Goal: Task Accomplishment & Management: Manage account settings

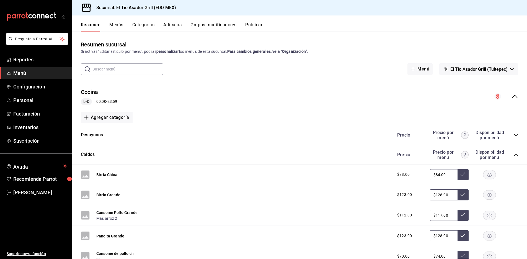
scroll to position [1195, 0]
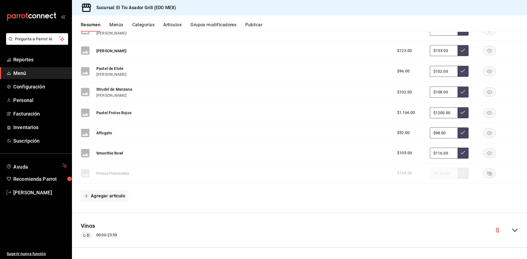
click at [119, 24] on button "Menús" at bounding box center [116, 26] width 14 height 9
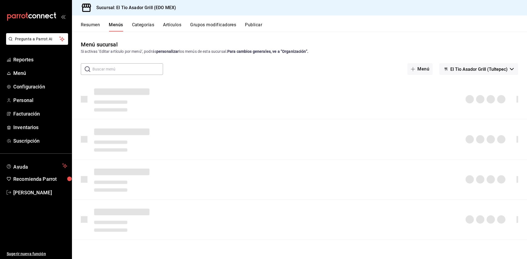
click at [228, 26] on button "Grupos modificadores" at bounding box center [213, 26] width 46 height 9
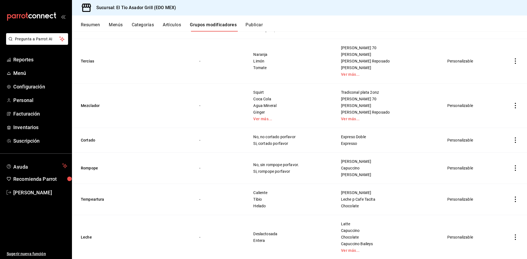
scroll to position [1579, 0]
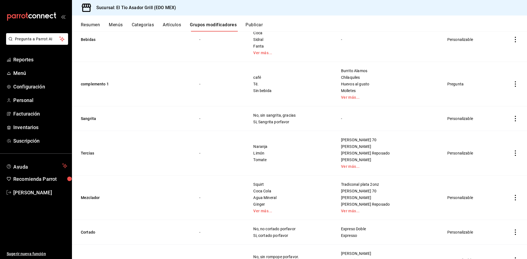
click at [174, 25] on button "Artículos" at bounding box center [172, 26] width 18 height 9
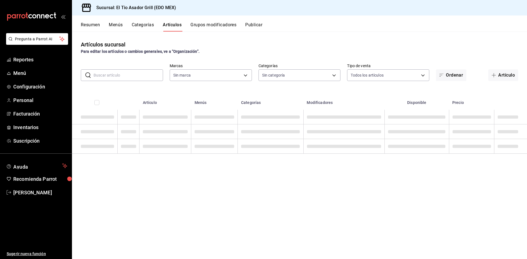
type input "b3a35fad-517b-4bc0-9bfa-f39d008e23c0"
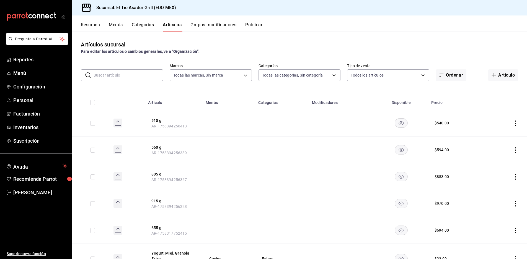
type input "2a3eda75-fbd1-44b0-92e5-ec455d167210,3a82cb98-6625-49b5-96ae-9f824f8f2fe0,4d12d…"
click at [119, 25] on button "Menús" at bounding box center [116, 26] width 14 height 9
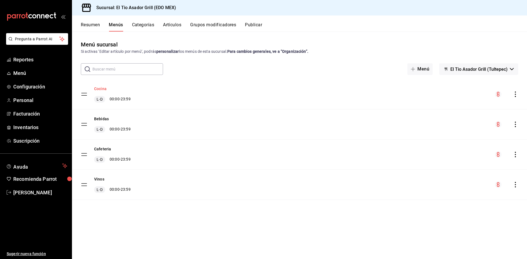
click at [103, 89] on button "Cocina" at bounding box center [100, 89] width 12 height 6
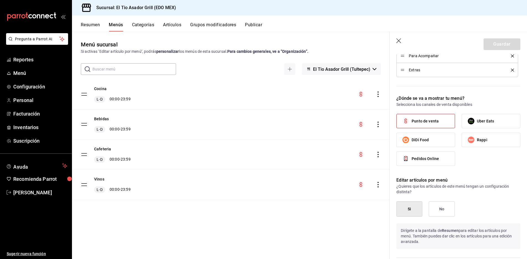
scroll to position [277, 0]
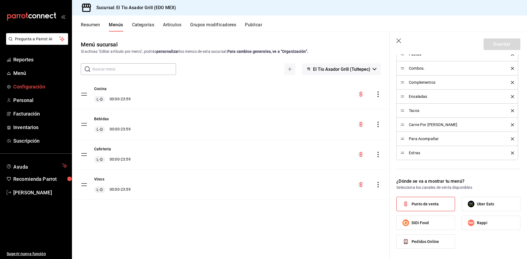
drag, startPoint x: 29, startPoint y: 74, endPoint x: 70, endPoint y: 81, distance: 41.5
click at [29, 74] on span "Menú" at bounding box center [40, 73] width 54 height 7
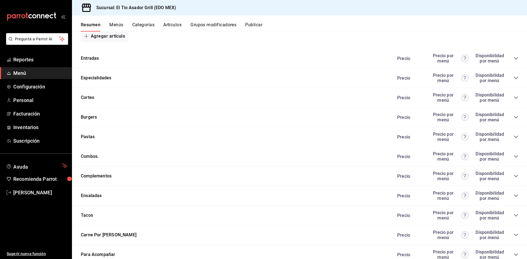
scroll to position [941, 0]
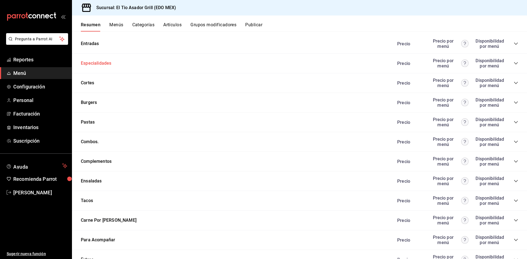
click at [104, 63] on button "Especialidades" at bounding box center [96, 63] width 30 height 6
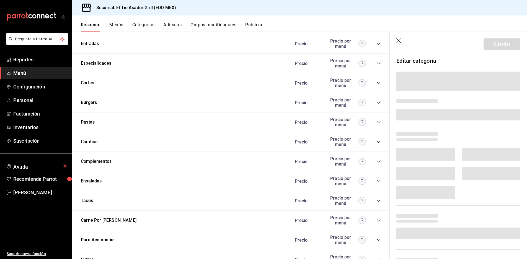
click at [401, 41] on icon "button" at bounding box center [400, 41] width 6 height 6
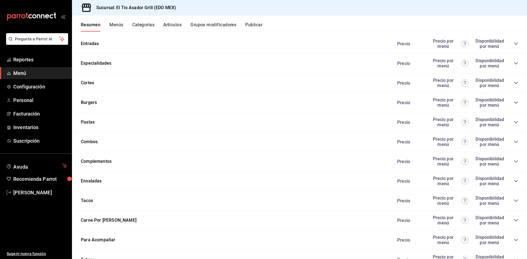
click at [514, 84] on icon "collapse-category-row" at bounding box center [516, 83] width 4 height 4
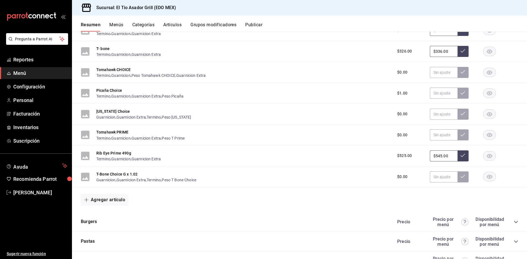
scroll to position [1080, 0]
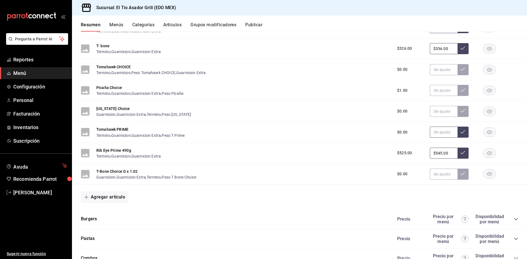
click at [442, 132] on input "text" at bounding box center [444, 132] width 28 height 11
click at [125, 128] on button "Tomahawk PRIME" at bounding box center [112, 130] width 32 height 6
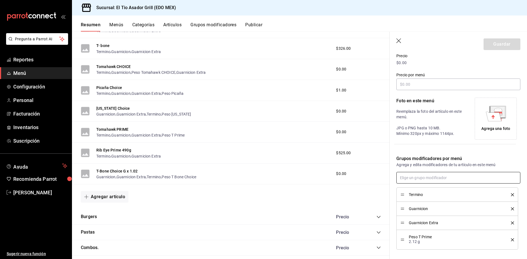
scroll to position [107, 0]
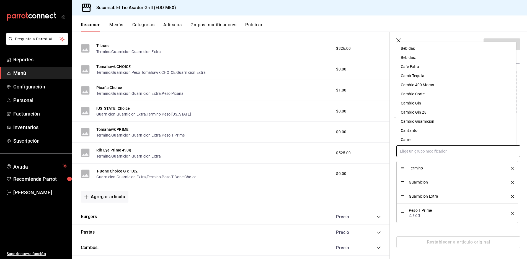
click at [432, 153] on input "text" at bounding box center [459, 152] width 124 height 12
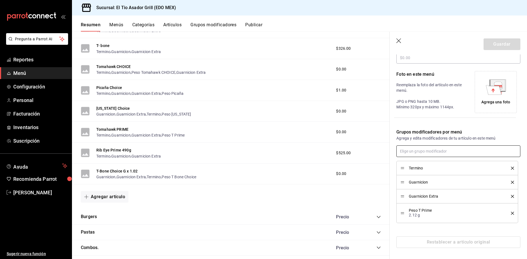
click at [432, 153] on input "text" at bounding box center [459, 152] width 124 height 12
click at [120, 128] on button "Tomahawk PRIME" at bounding box center [112, 130] width 32 height 6
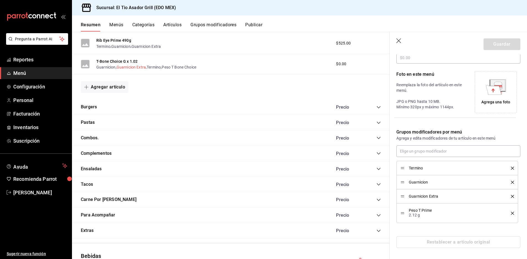
scroll to position [1128, 0]
click at [109, 199] on button "Carne Por [PERSON_NAME]" at bounding box center [109, 199] width 56 height 6
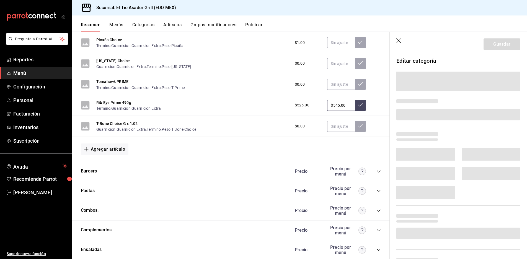
scroll to position [1191, 0]
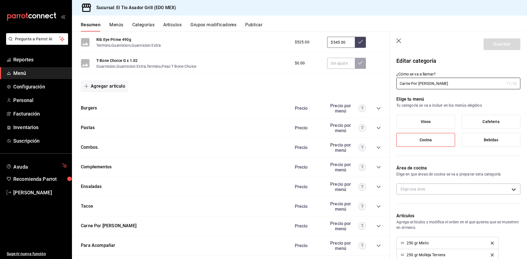
type input "3f1e6476-deaa-4f58-8084-c6518120ee68"
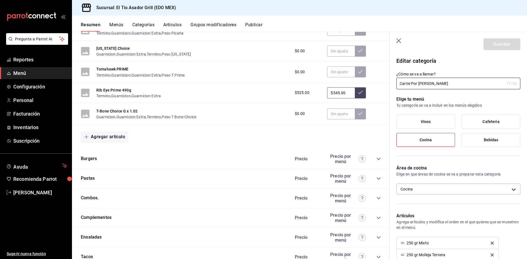
scroll to position [1106, 0]
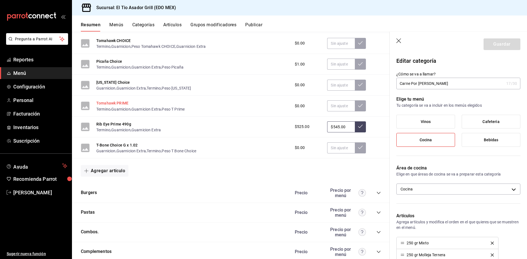
click at [119, 102] on button "Tomahawk PRIME" at bounding box center [112, 104] width 32 height 6
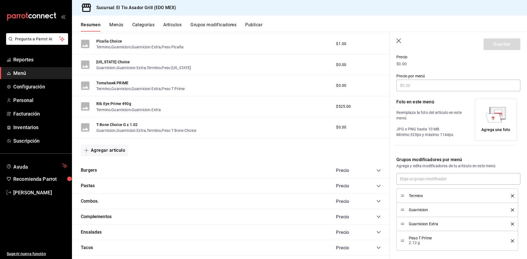
scroll to position [1015, 0]
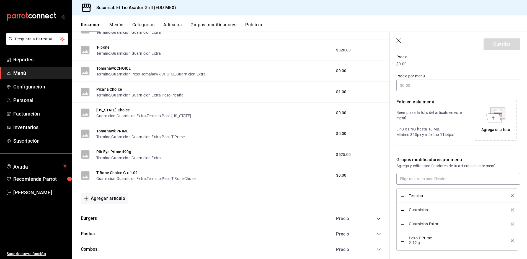
click at [340, 133] on span "$0.00" at bounding box center [341, 134] width 10 height 6
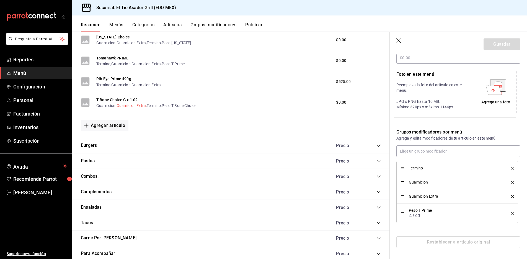
scroll to position [1061, 0]
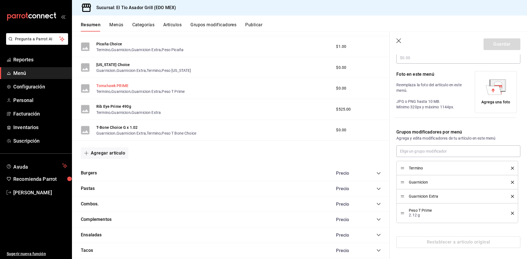
click at [119, 87] on button "Tomahawk PRIME" at bounding box center [112, 86] width 32 height 6
click at [423, 215] on p "2.12 g" at bounding box center [456, 216] width 94 height 6
click at [417, 215] on p "2.12 g" at bounding box center [456, 216] width 94 height 6
click at [424, 211] on span "Peso T Prime" at bounding box center [456, 211] width 94 height 4
drag, startPoint x: 508, startPoint y: 213, endPoint x: 467, endPoint y: 215, distance: 41.8
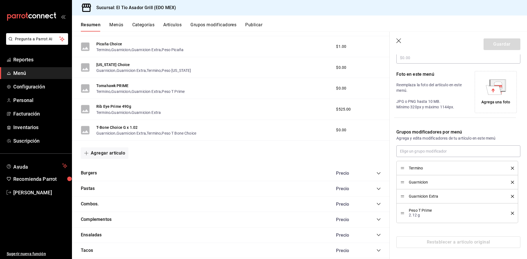
click at [473, 219] on div "Peso T Prime 2.12 g" at bounding box center [458, 214] width 114 height 12
click at [452, 213] on p "2.12 g" at bounding box center [456, 216] width 94 height 6
click at [419, 217] on p "2.12 g" at bounding box center [456, 216] width 94 height 6
click at [424, 153] on input "text" at bounding box center [459, 152] width 124 height 12
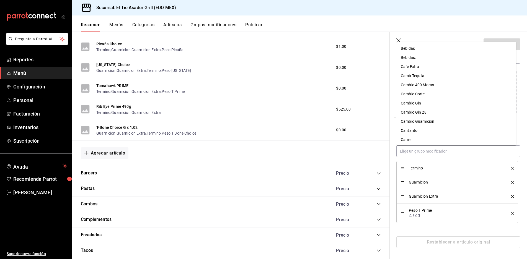
click at [382, 135] on div "T-Bone Choice G x 1.02 Guarnicion , Guarnicion Extra , Termino , Peso T Bone Ch…" at bounding box center [231, 130] width 318 height 21
click at [449, 153] on input "text" at bounding box center [459, 152] width 124 height 12
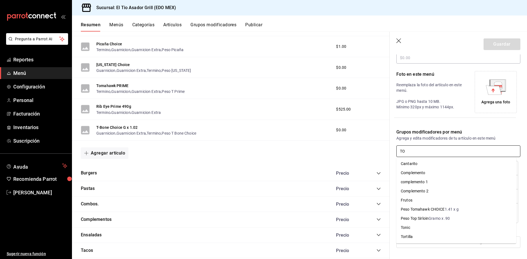
type input "[PERSON_NAME]"
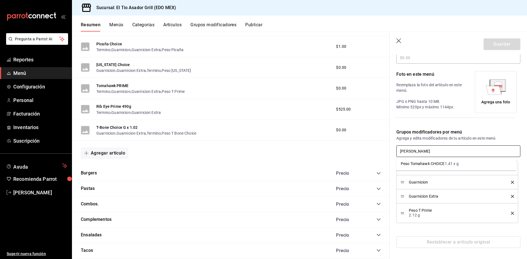
click at [423, 165] on div "Peso Tomahawk CHOICE" at bounding box center [423, 164] width 44 height 6
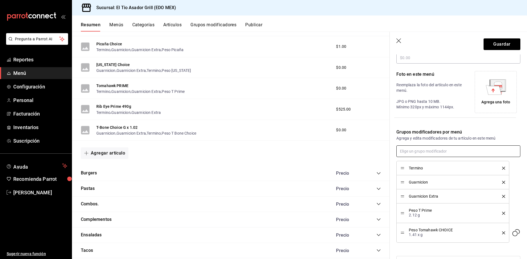
scroll to position [127, 0]
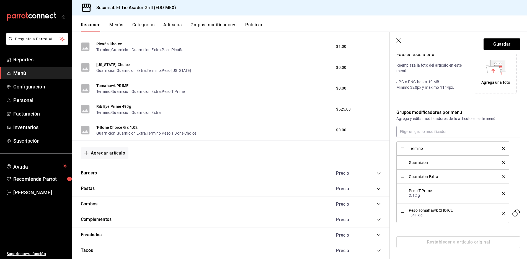
click at [212, 27] on button "Grupos modificadores" at bounding box center [214, 26] width 46 height 9
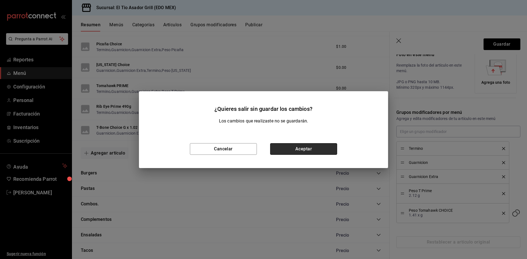
click at [292, 148] on button "Aceptar" at bounding box center [303, 149] width 67 height 12
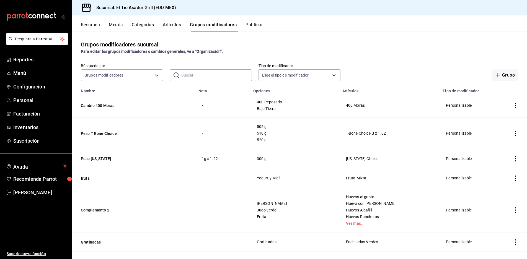
click at [181, 74] on input "text" at bounding box center [216, 75] width 71 height 11
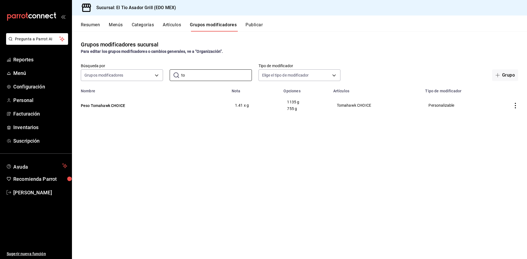
type input "t"
type input "PRI"
click at [517, 108] on icon "actions" at bounding box center [516, 106] width 6 height 6
click at [492, 123] on li "Editar" at bounding box center [493, 118] width 33 height 11
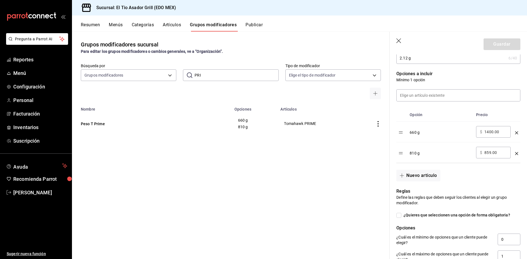
scroll to position [138, 0]
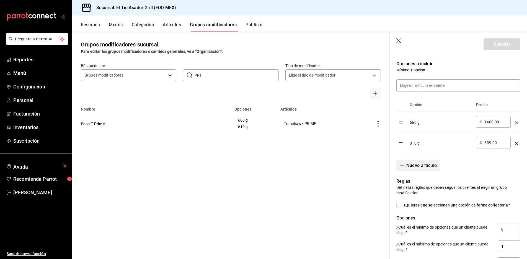
click at [431, 166] on button "Nuevo artículo" at bounding box center [419, 166] width 44 height 12
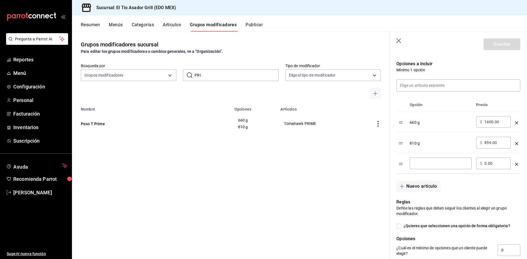
click at [458, 165] on input "optionsTable" at bounding box center [441, 164] width 54 height 6
type input "1605 g"
click at [486, 167] on div "​ $ 0.00 ​" at bounding box center [493, 164] width 35 height 12
click at [490, 165] on input "0.00" at bounding box center [496, 164] width 22 height 6
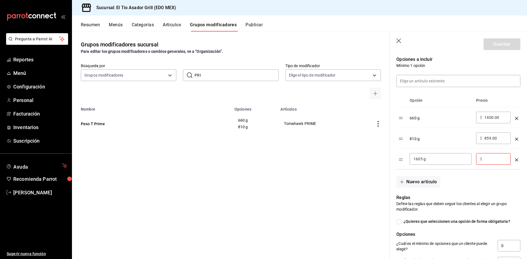
scroll to position [194, 0]
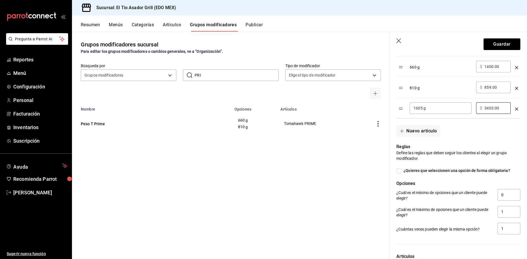
type input "3403.00"
click at [491, 125] on div "Nuevo artículo" at bounding box center [455, 128] width 131 height 18
click at [499, 47] on button "Guardar" at bounding box center [502, 44] width 37 height 12
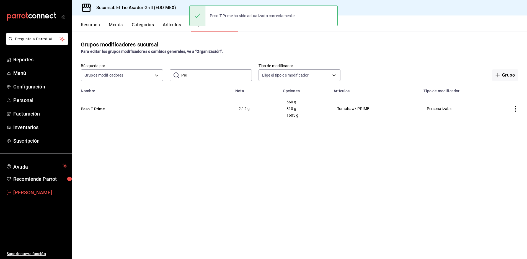
click at [42, 191] on span "[PERSON_NAME]" at bounding box center [40, 192] width 54 height 7
